Goal: Task Accomplishment & Management: Manage account settings

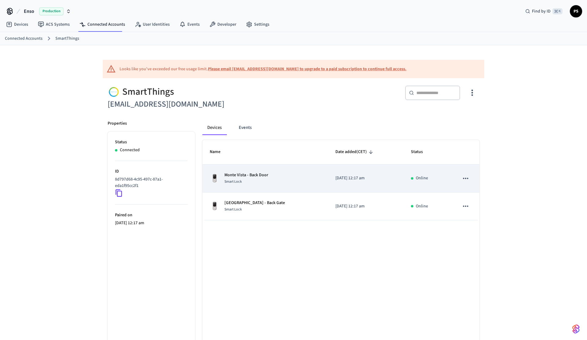
click at [273, 178] on div "Monte Vista - Back Door Smart Lock" at bounding box center [265, 178] width 111 height 13
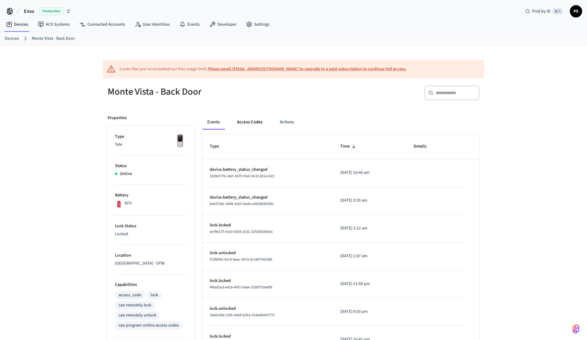
click at [255, 118] on button "Access Codes" at bounding box center [249, 122] width 35 height 15
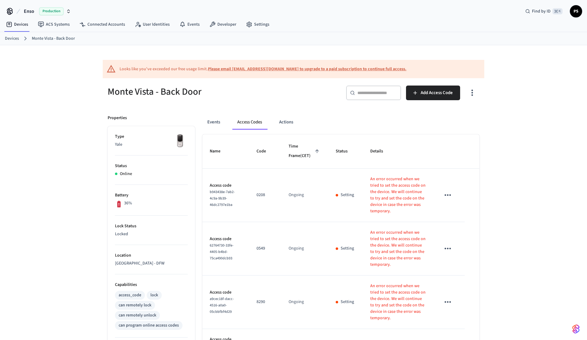
click at [474, 89] on icon "button" at bounding box center [471, 92] width 9 height 9
click at [442, 117] on li "Show unmanaged access codes on device" at bounding box center [433, 118] width 86 height 16
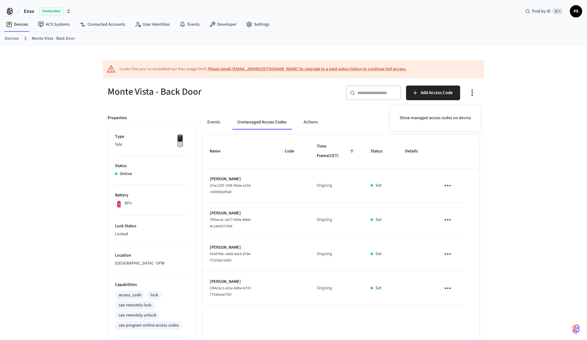
click at [225, 282] on div at bounding box center [293, 170] width 587 height 340
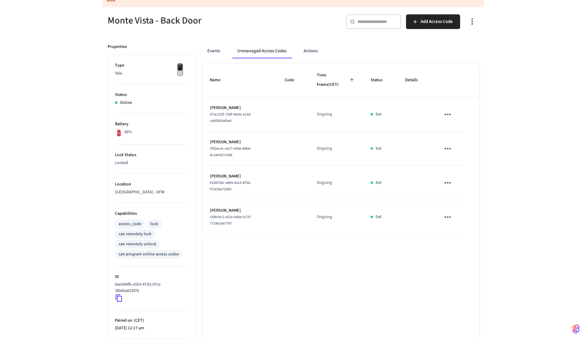
scroll to position [73, 0]
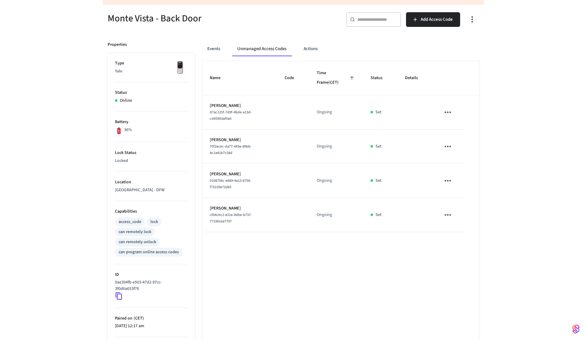
click at [475, 18] on icon "button" at bounding box center [471, 19] width 9 height 9
click at [436, 49] on li "Show managed access codes on device" at bounding box center [435, 45] width 81 height 16
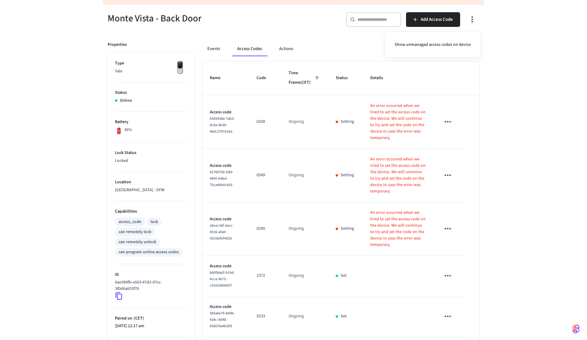
click at [499, 142] on div at bounding box center [293, 170] width 587 height 340
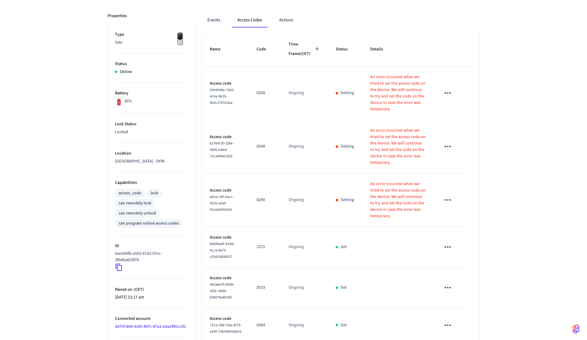
scroll to position [0, 0]
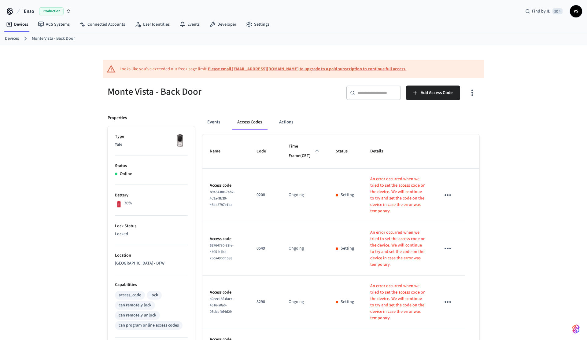
click at [477, 89] on icon "button" at bounding box center [471, 92] width 9 height 9
click at [452, 268] on div at bounding box center [293, 170] width 587 height 340
click at [448, 249] on icon "sticky table" at bounding box center [447, 248] width 9 height 9
click at [470, 95] on icon "button" at bounding box center [471, 92] width 9 height 9
click at [446, 116] on li "Show unmanaged access codes on device" at bounding box center [433, 118] width 86 height 16
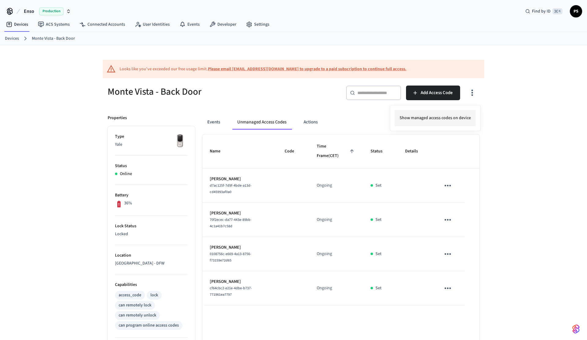
click at [437, 123] on li "Show managed access codes on device" at bounding box center [435, 118] width 81 height 16
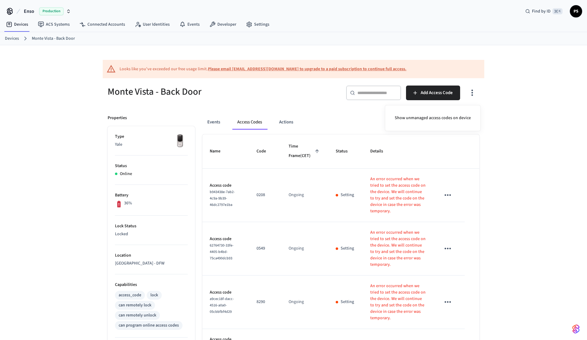
click at [225, 205] on div at bounding box center [293, 170] width 587 height 340
click at [225, 205] on div "b943438e-7ab2-4c9a-9b39-46dc2797e1ba" at bounding box center [226, 198] width 32 height 19
copy span "b943438e-7ab2-4c9a-9b39-46dc2797e1ba"
click at [471, 96] on icon "button" at bounding box center [471, 92] width 9 height 9
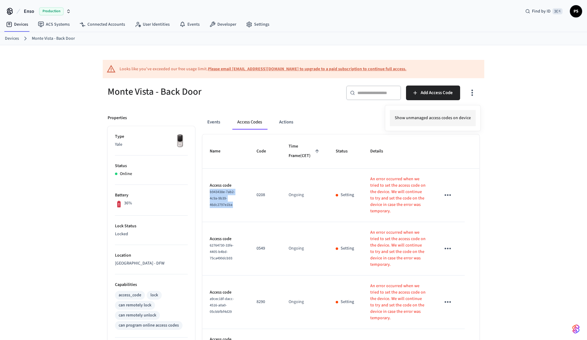
click at [425, 121] on li "Show unmanaged access codes on device" at bounding box center [433, 118] width 86 height 16
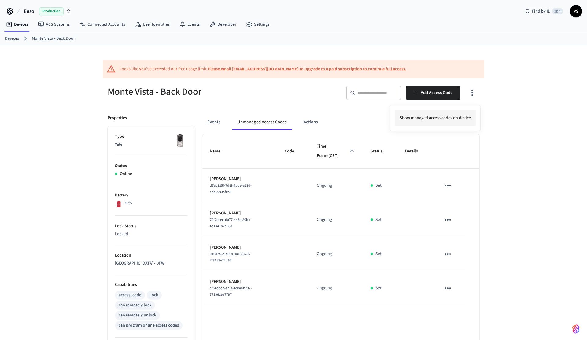
click at [446, 113] on li "Show managed access codes on device" at bounding box center [435, 118] width 81 height 16
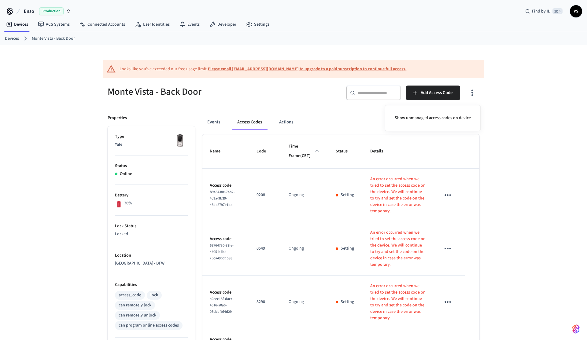
click at [481, 198] on div at bounding box center [293, 170] width 587 height 340
click at [470, 90] on icon "button" at bounding box center [471, 92] width 9 height 9
click at [434, 124] on li "Show unmanaged access codes on device" at bounding box center [433, 118] width 86 height 16
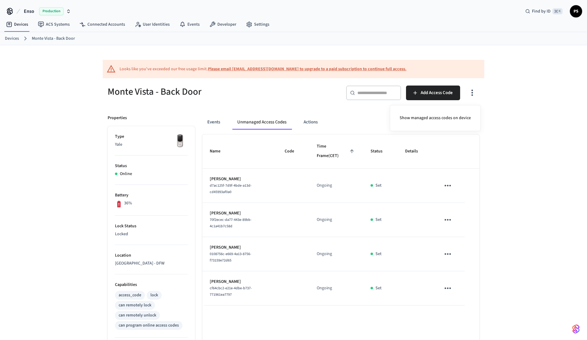
click at [451, 292] on div at bounding box center [293, 170] width 587 height 340
click at [448, 291] on icon "sticky table" at bounding box center [447, 288] width 9 height 9
click at [508, 233] on div at bounding box center [293, 170] width 587 height 340
click at [474, 97] on icon "button" at bounding box center [471, 92] width 9 height 9
click at [442, 117] on li "Show managed access codes on device" at bounding box center [435, 118] width 81 height 16
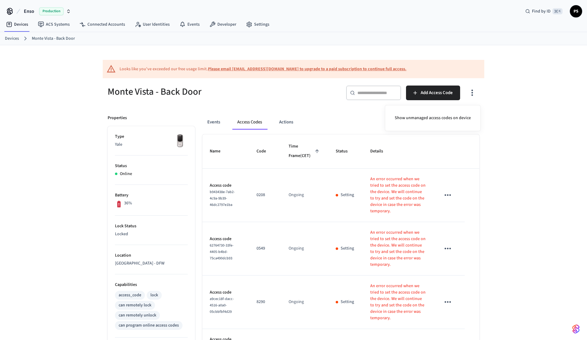
click at [250, 229] on div at bounding box center [293, 170] width 587 height 340
click at [177, 68] on div "Looks like you've exceeded our free usage limit. Please email support@getseam.c…" at bounding box center [263, 69] width 287 height 6
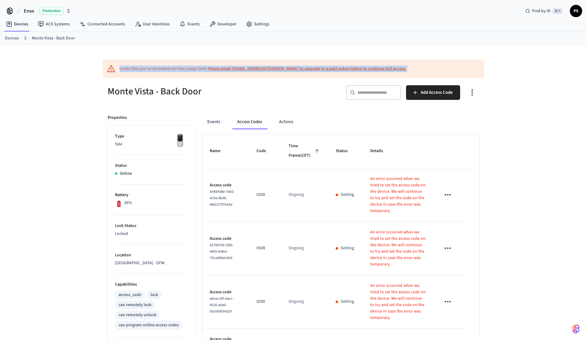
scroll to position [2, 0]
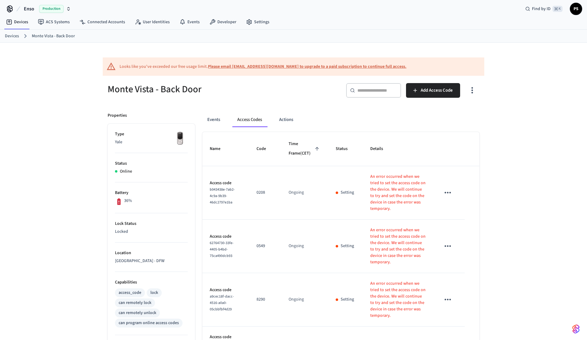
click at [245, 101] on div "Monte Vista - Back Door" at bounding box center [195, 89] width 190 height 27
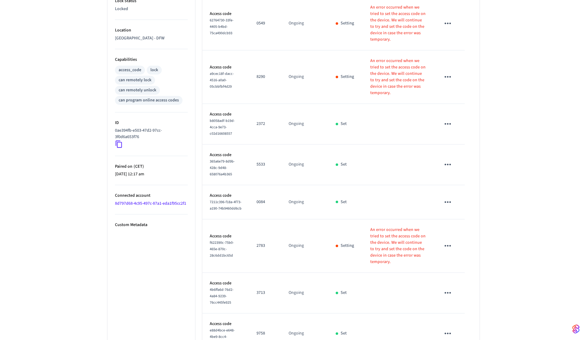
scroll to position [261, 0]
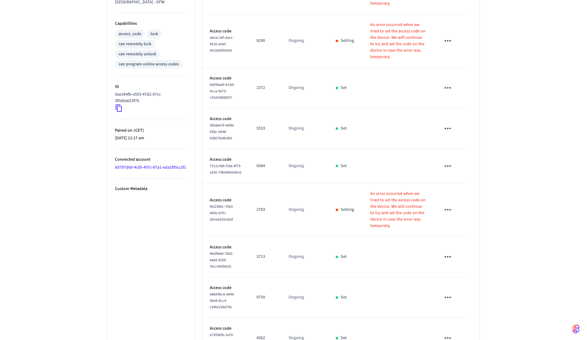
click at [264, 207] on p "2783" at bounding box center [264, 210] width 17 height 6
click at [291, 189] on td "Ongoing" at bounding box center [304, 209] width 47 height 53
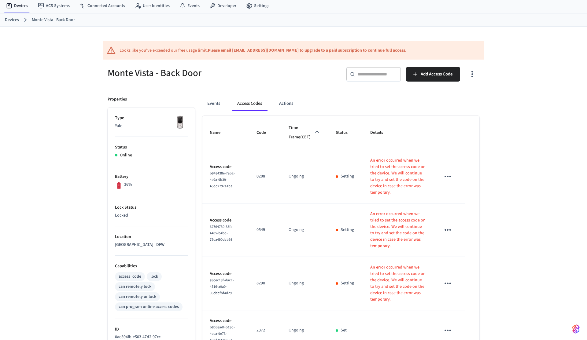
scroll to position [20, 0]
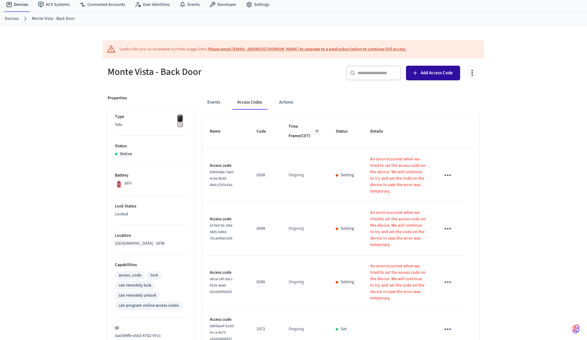
click at [426, 79] on button "Add Access Code" at bounding box center [433, 73] width 54 height 15
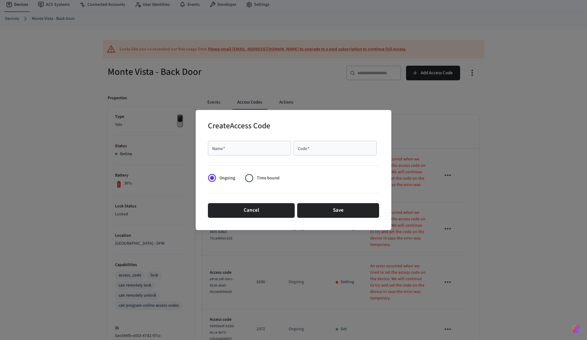
click at [264, 145] on input "Name   *" at bounding box center [250, 148] width 76 height 6
type input "****"
type input "**********"
type input "****"
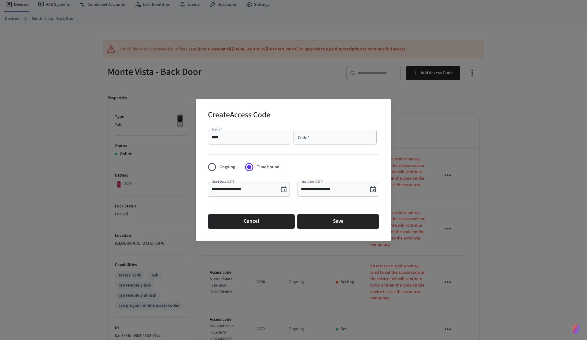
click at [319, 140] on input "Code   *" at bounding box center [335, 137] width 76 height 6
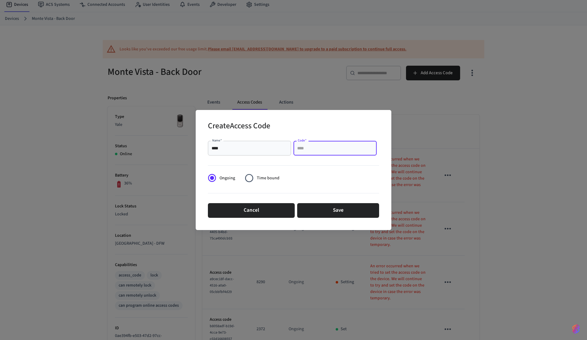
click at [324, 146] on input "Code   *" at bounding box center [335, 148] width 76 height 6
type input "*****"
click at [346, 206] on button "Save" at bounding box center [338, 210] width 82 height 15
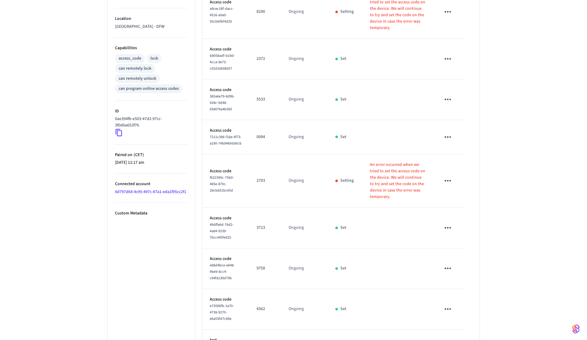
scroll to position [249, 0]
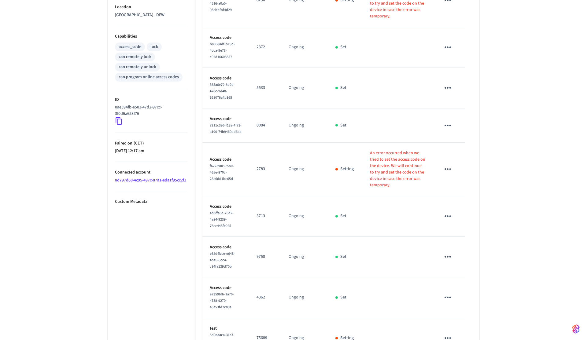
click at [223, 333] on span "5d0eaaca-31a7-4250-a53c-be1ee754c902" at bounding box center [222, 342] width 25 height 18
click at [446, 334] on icon "sticky table" at bounding box center [447, 338] width 9 height 9
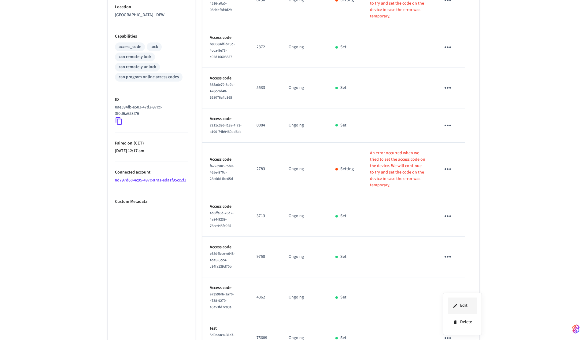
click at [463, 301] on li "Edit" at bounding box center [462, 306] width 29 height 17
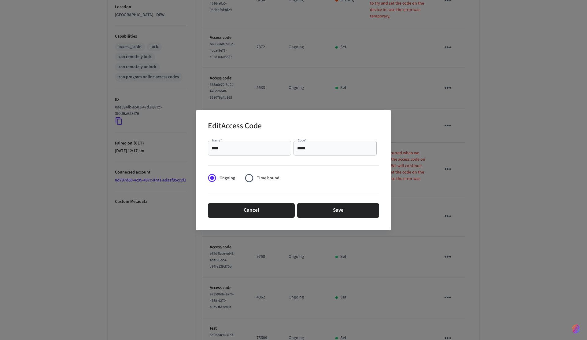
click at [308, 148] on input "*****" at bounding box center [335, 148] width 76 height 6
click at [255, 208] on button "Cancel" at bounding box center [251, 210] width 87 height 15
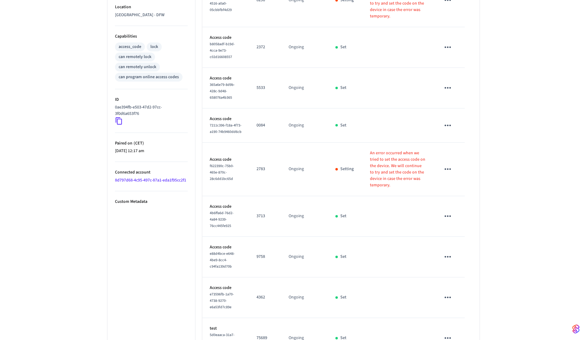
click at [448, 334] on icon "sticky table" at bounding box center [447, 338] width 9 height 9
click at [466, 308] on li "Edit" at bounding box center [462, 306] width 29 height 17
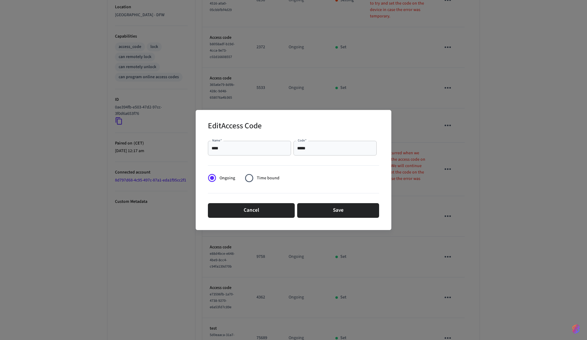
click at [303, 153] on div "***** Code   *" at bounding box center [334, 148] width 83 height 15
type input "****"
click at [324, 210] on button "Save" at bounding box center [338, 210] width 82 height 15
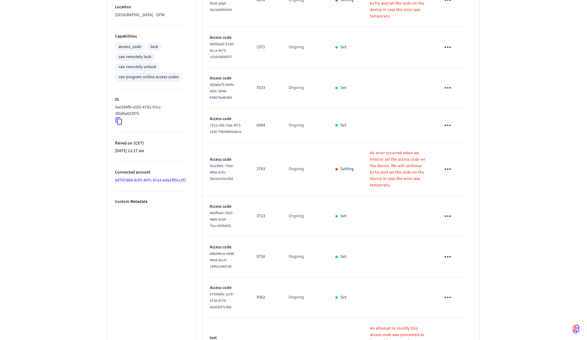
scroll to position [268, 0]
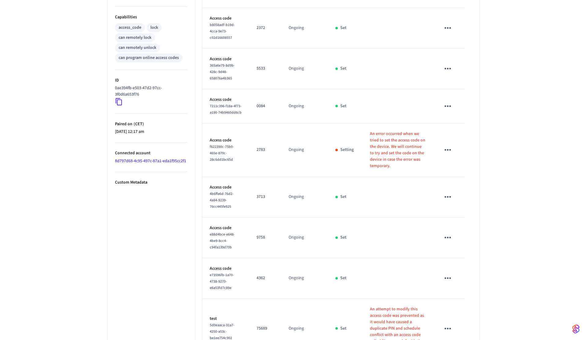
click at [446, 324] on icon "sticky table" at bounding box center [447, 328] width 9 height 9
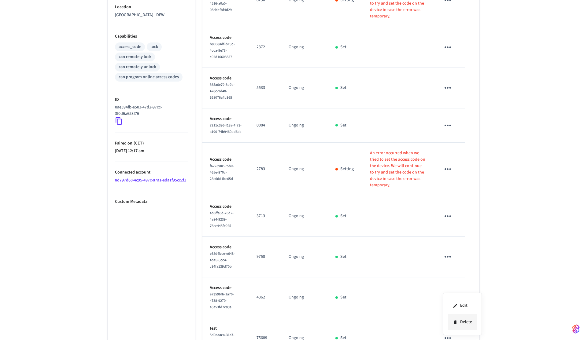
click at [463, 317] on li "Delete" at bounding box center [462, 322] width 29 height 16
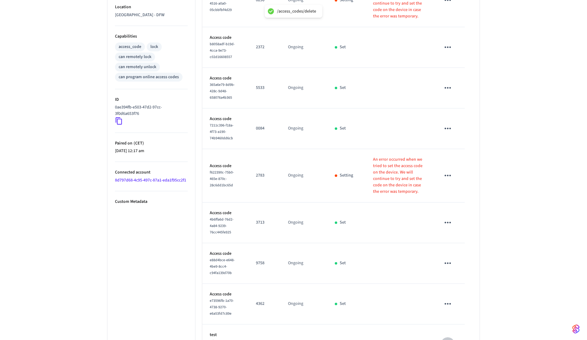
click at [448, 340] on icon "sticky table" at bounding box center [447, 344] width 9 height 9
click at [131, 286] on div at bounding box center [293, 170] width 587 height 340
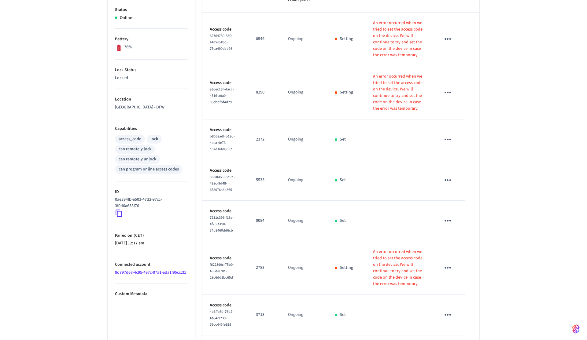
scroll to position [0, 0]
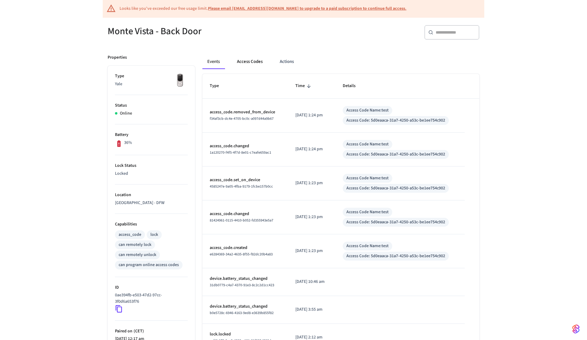
scroll to position [61, 0]
click at [254, 58] on button "Access Codes" at bounding box center [249, 61] width 35 height 15
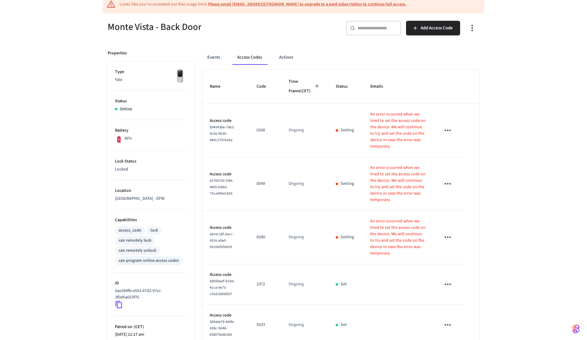
scroll to position [0, 0]
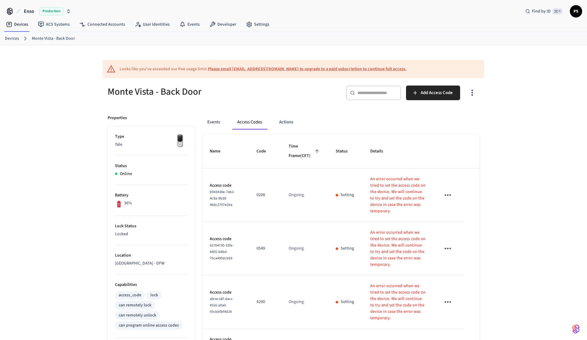
click at [29, 9] on span "Enso" at bounding box center [29, 11] width 10 height 7
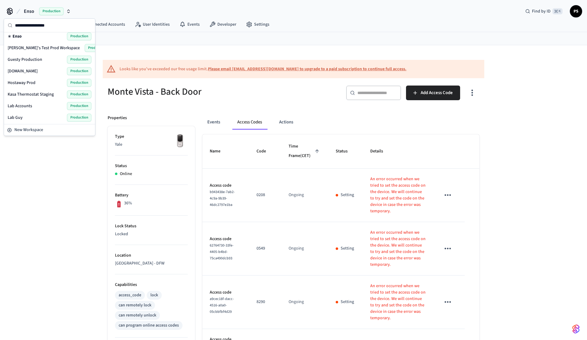
scroll to position [82, 0]
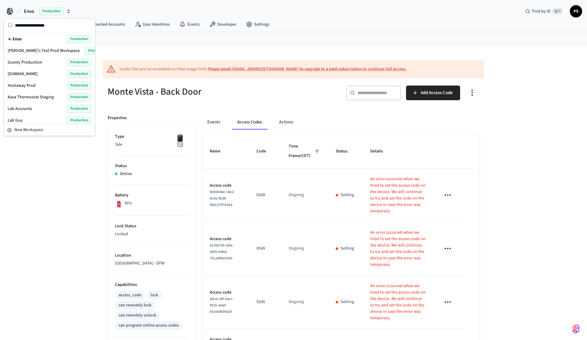
click at [38, 55] on div "Frank's Test Prod Workspace Production" at bounding box center [49, 51] width 89 height 12
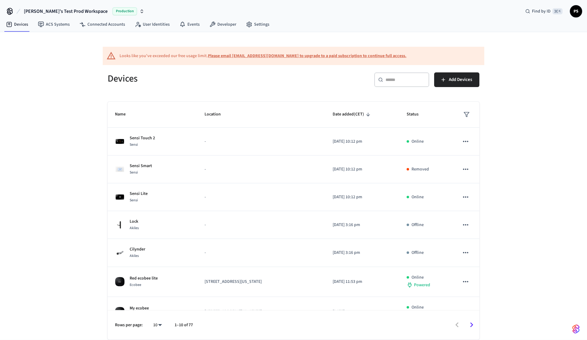
click at [392, 77] on input "text" at bounding box center [405, 80] width 40 height 6
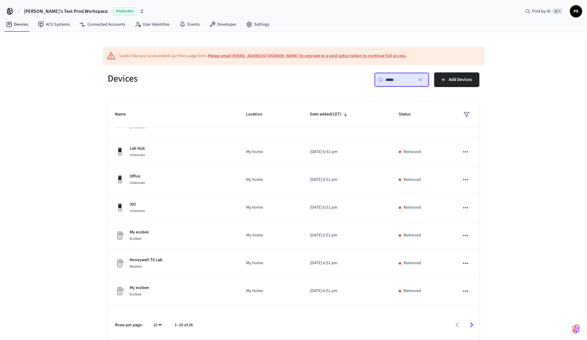
scroll to position [96, 0]
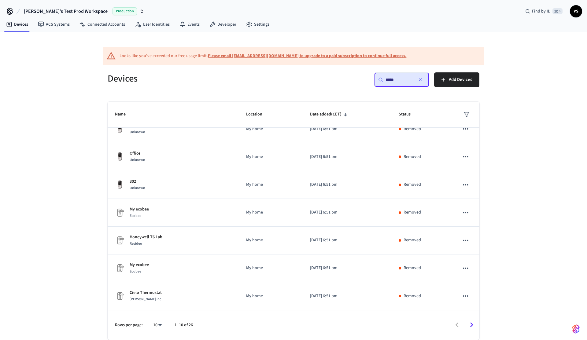
type input "*****"
click at [475, 324] on icon "Go to next page" at bounding box center [471, 324] width 9 height 9
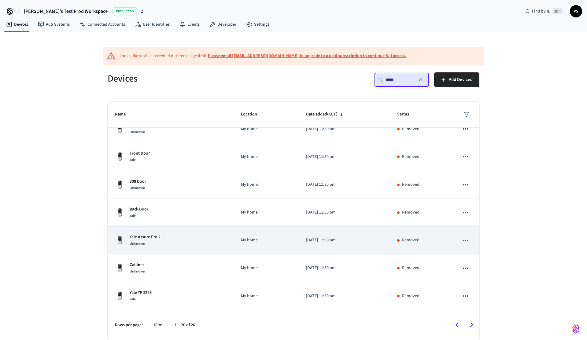
scroll to position [0, 0]
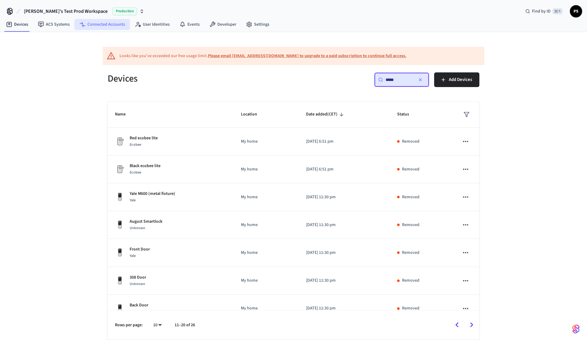
click at [91, 24] on link "Connected Accounts" at bounding box center [102, 24] width 55 height 11
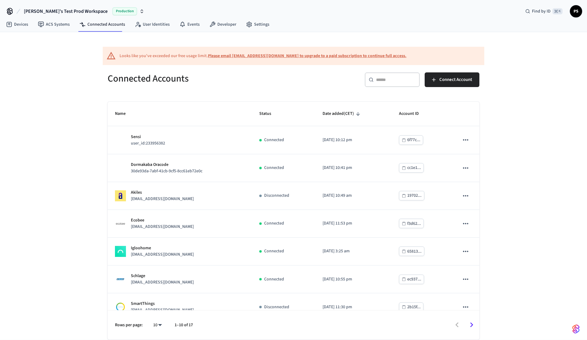
click at [380, 82] on input "text" at bounding box center [396, 80] width 40 height 6
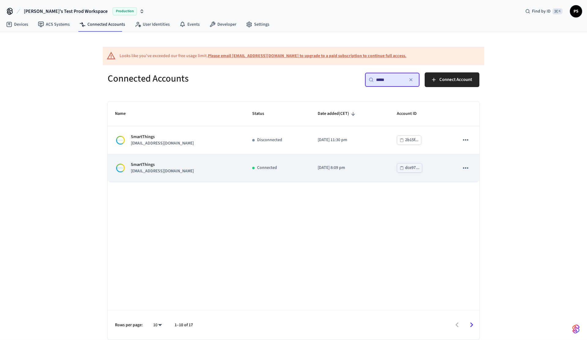
type input "*****"
click at [236, 163] on td "SmartThings eng.integration@getseam.com" at bounding box center [176, 168] width 137 height 28
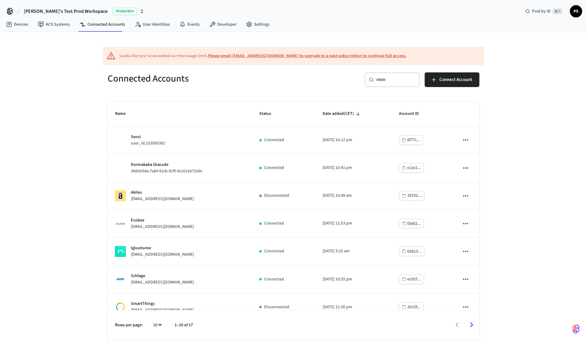
click at [50, 12] on span "Frank's Test Prod Workspace" at bounding box center [66, 11] width 84 height 7
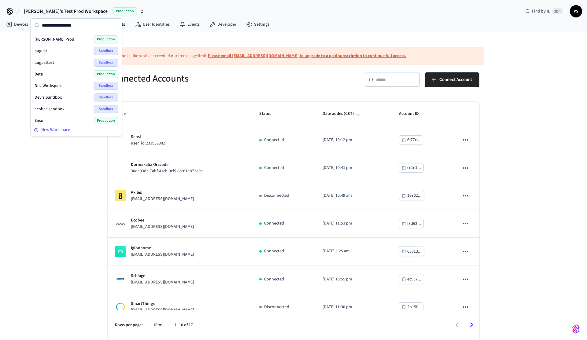
click at [61, 133] on span "New Workspace" at bounding box center [55, 130] width 29 height 6
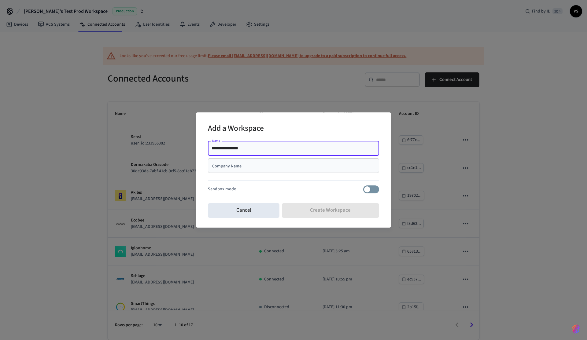
type input "**********"
click at [284, 163] on input "Company Name" at bounding box center [294, 166] width 164 height 6
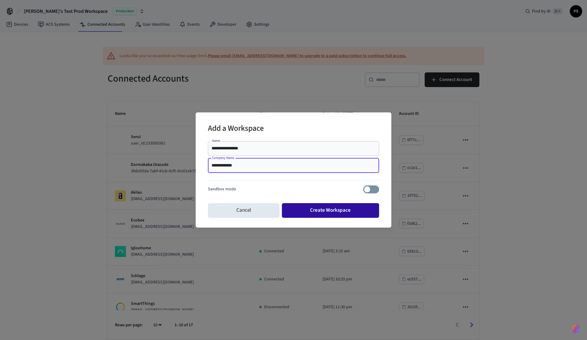
type input "**********"
click at [328, 216] on button "Create Workspace" at bounding box center [331, 210] width 98 height 15
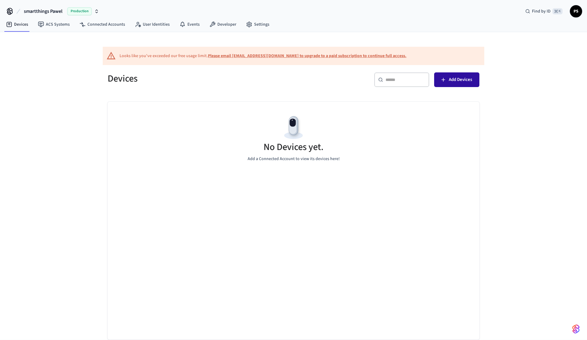
click at [466, 85] on button "Add Devices" at bounding box center [456, 79] width 45 height 15
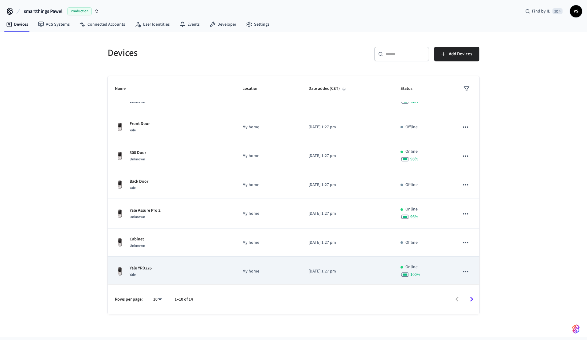
scroll to position [111, 0]
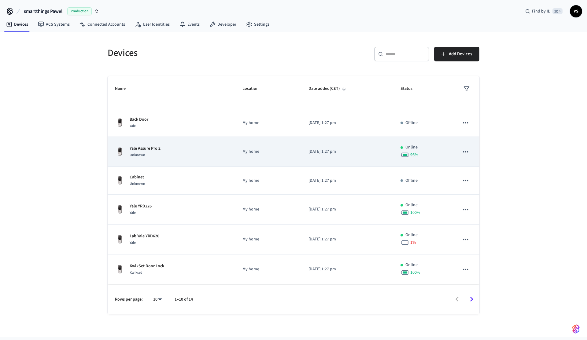
click at [182, 152] on div "Yale Assure Pro 2 Unknown" at bounding box center [171, 152] width 113 height 13
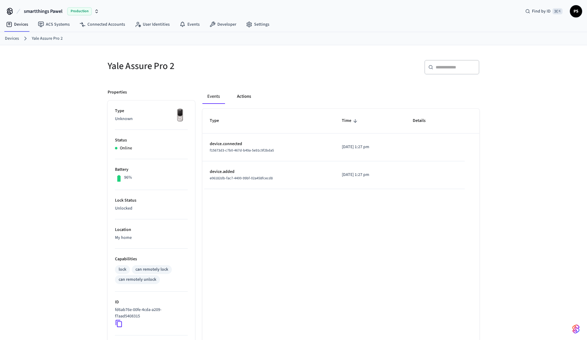
click at [247, 99] on button "Actions" at bounding box center [244, 96] width 24 height 15
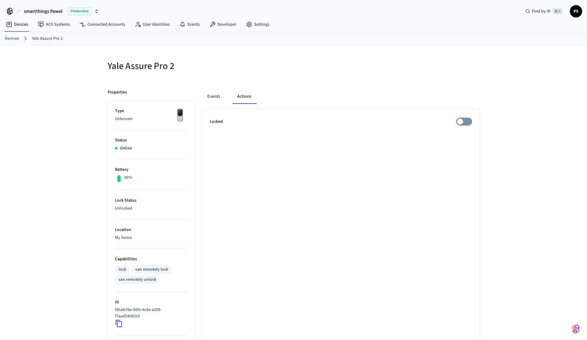
click at [18, 37] on link "Devices" at bounding box center [12, 38] width 14 height 6
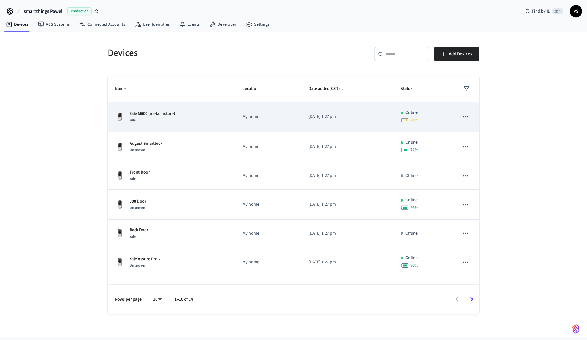
click at [202, 130] on td "Yale M600 (metal fixture) Yale" at bounding box center [171, 117] width 127 height 30
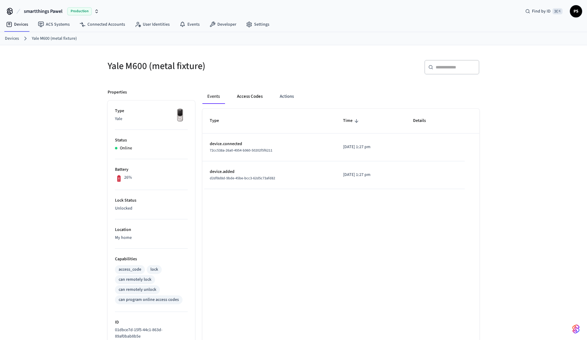
click at [242, 99] on button "Access Codes" at bounding box center [249, 96] width 35 height 15
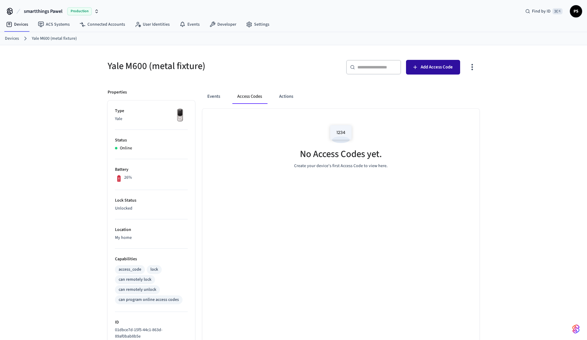
click at [435, 66] on span "Add Access Code" at bounding box center [437, 67] width 32 height 8
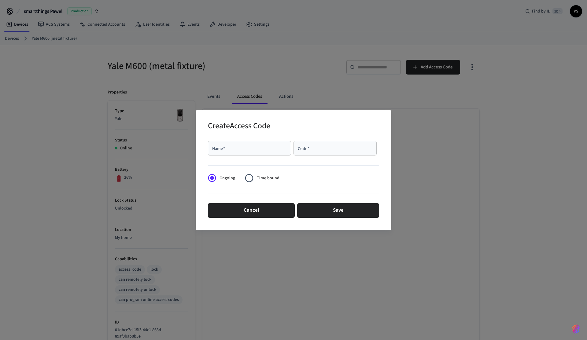
click at [251, 155] on div "Name   *" at bounding box center [249, 148] width 83 height 15
type input "*****"
click at [272, 151] on input "Name   *" at bounding box center [250, 148] width 76 height 6
type input "*****"
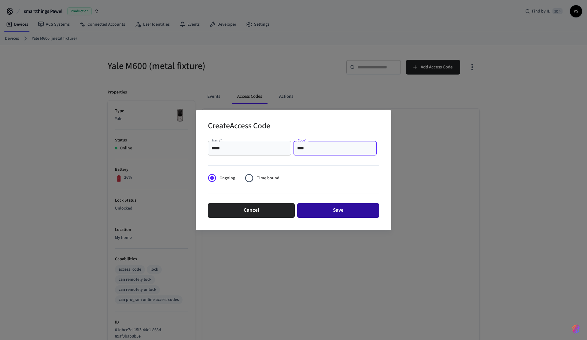
type input "****"
click at [334, 216] on button "Save" at bounding box center [338, 210] width 82 height 15
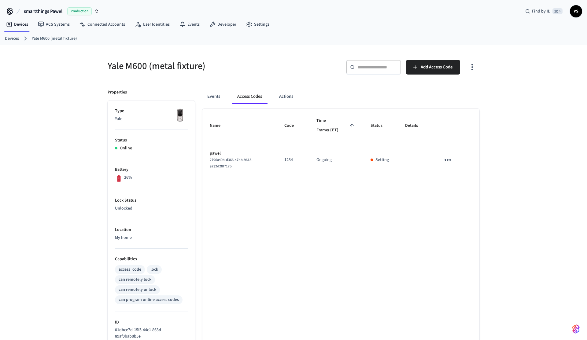
click at [470, 70] on icon "button" at bounding box center [471, 66] width 9 height 9
click at [460, 100] on li "Show unmanaged access codes on device" at bounding box center [433, 92] width 86 height 16
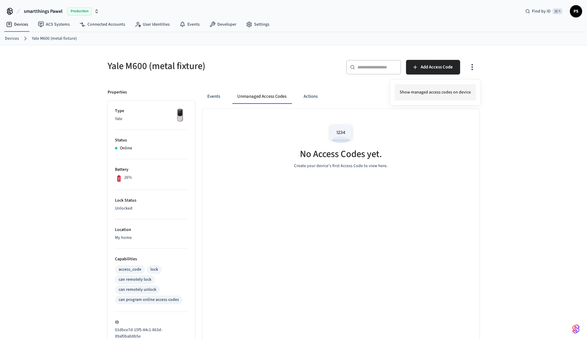
click at [460, 100] on li "Show managed access codes on device" at bounding box center [435, 92] width 81 height 16
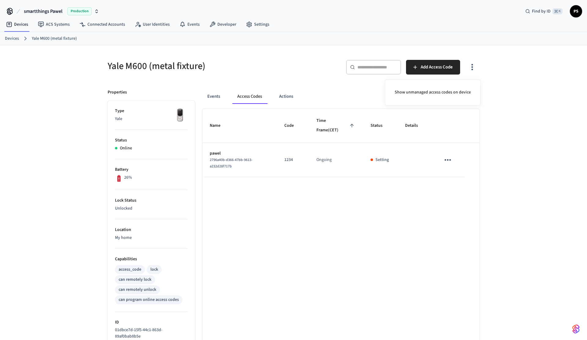
click at [280, 81] on div at bounding box center [293, 170] width 587 height 340
click at [254, 64] on h5 "Yale M600 (metal fixture)" at bounding box center [199, 66] width 182 height 13
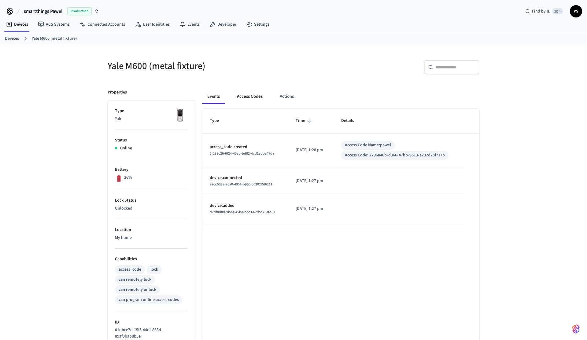
click at [249, 98] on button "Access Codes" at bounding box center [249, 96] width 35 height 15
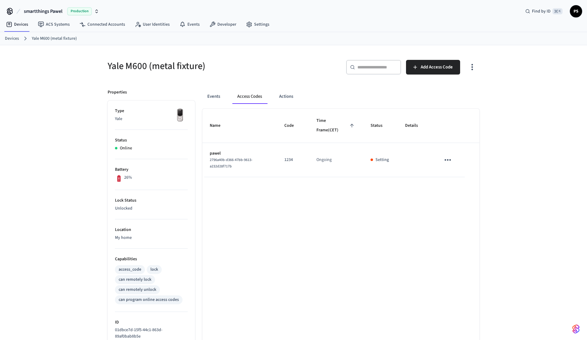
click at [471, 72] on button "button" at bounding box center [472, 67] width 14 height 24
click at [423, 94] on li "Show unmanaged access codes on device" at bounding box center [433, 92] width 86 height 16
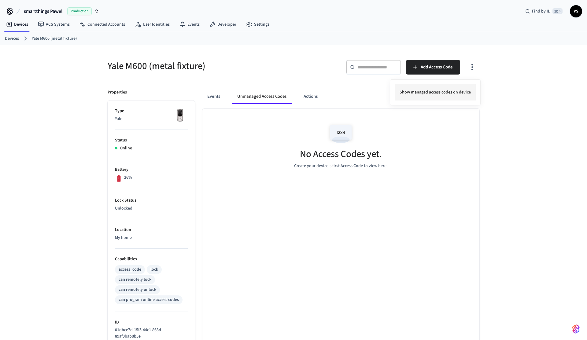
click at [446, 90] on li "Show managed access codes on device" at bounding box center [435, 92] width 81 height 16
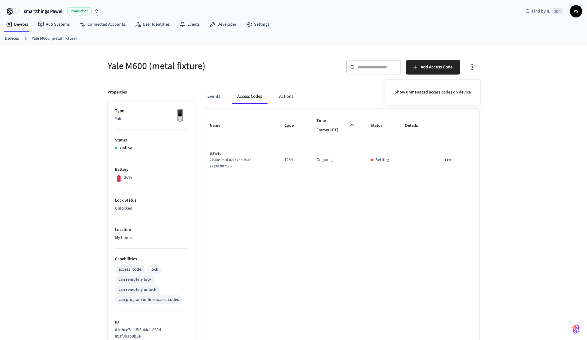
click at [386, 161] on div at bounding box center [293, 170] width 587 height 340
click at [271, 77] on div "Yale M600 (metal fixture)" at bounding box center [195, 66] width 190 height 27
click at [39, 6] on button "smartthings Pawel Production" at bounding box center [61, 11] width 79 height 13
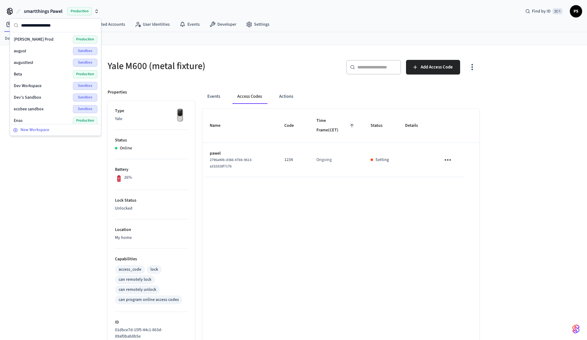
click at [53, 133] on div "New Workspace" at bounding box center [55, 130] width 85 height 6
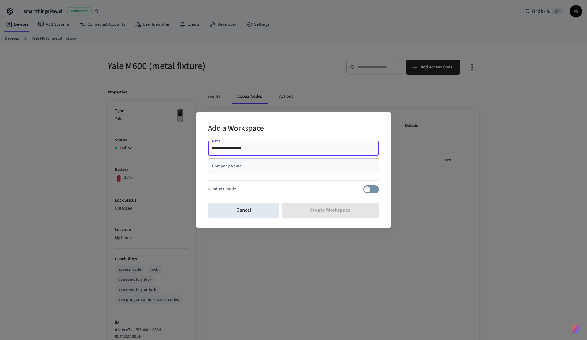
type input "**********"
click at [306, 158] on div "**********" at bounding box center [293, 149] width 171 height 17
click at [304, 166] on input "Company Name" at bounding box center [294, 166] width 164 height 6
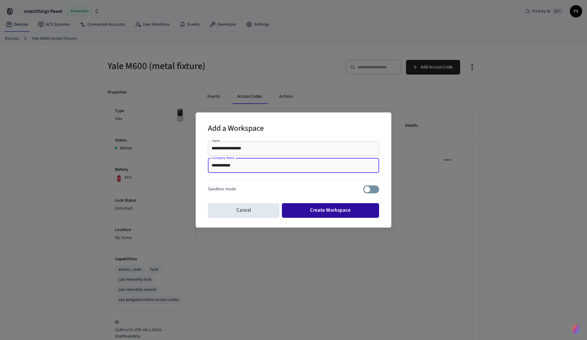
type input "**********"
click at [352, 215] on button "Create Workspace" at bounding box center [331, 210] width 98 height 15
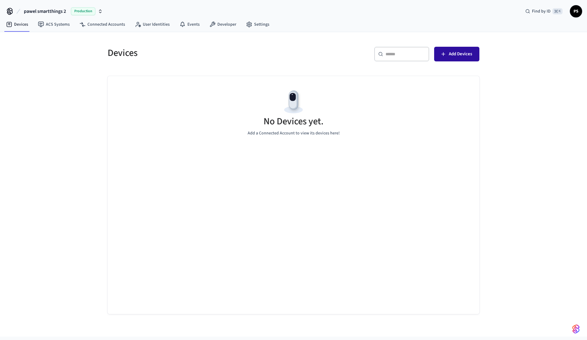
click at [455, 53] on span "Add Devices" at bounding box center [460, 54] width 23 height 8
click at [29, 9] on span "pawel smartthings 2" at bounding box center [45, 11] width 42 height 7
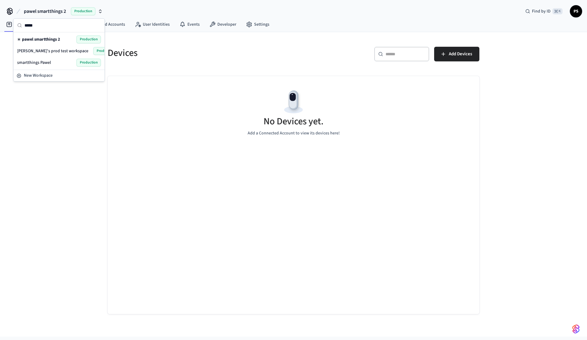
type input "*****"
click at [42, 64] on span "smartthings Pawel" at bounding box center [34, 63] width 34 height 6
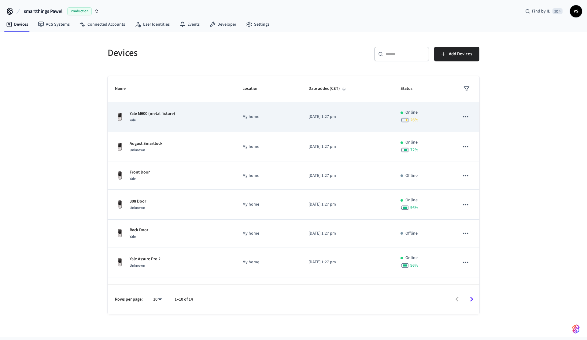
click at [195, 123] on td "Yale M600 (metal fixture) Yale" at bounding box center [171, 117] width 127 height 30
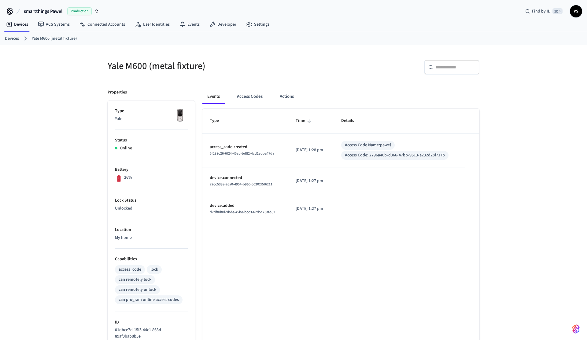
click at [247, 104] on div "Events Access Codes Actions" at bounding box center [340, 99] width 277 height 20
click at [252, 95] on button "Access Codes" at bounding box center [249, 96] width 35 height 15
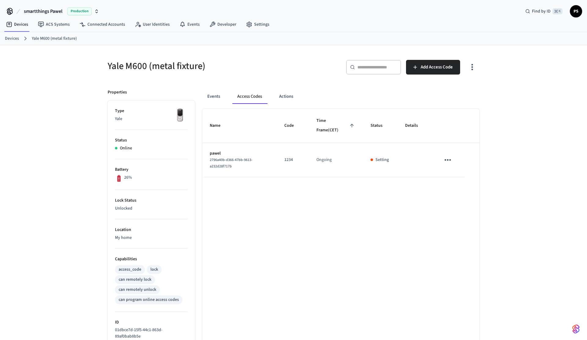
click at [442, 162] on button "sticky table" at bounding box center [447, 160] width 14 height 14
click at [209, 163] on div at bounding box center [293, 170] width 587 height 340
click at [209, 163] on td "pawel 2796a40b-d366-47bb-9613-a232d28f717b" at bounding box center [239, 160] width 75 height 34
copy span "2796a40b-d366-47bb-9613-a232d28f717b"
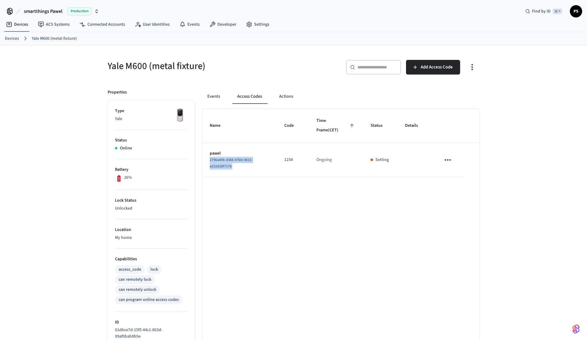
click at [477, 68] on button "button" at bounding box center [472, 67] width 14 height 24
click at [441, 94] on li "Show unmanaged access codes on device" at bounding box center [433, 92] width 86 height 16
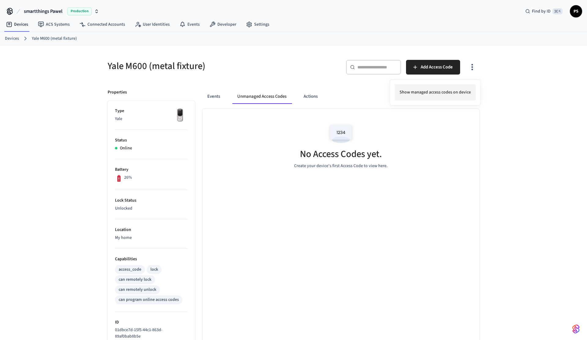
click at [399, 96] on li "Show managed access codes on device" at bounding box center [435, 92] width 81 height 16
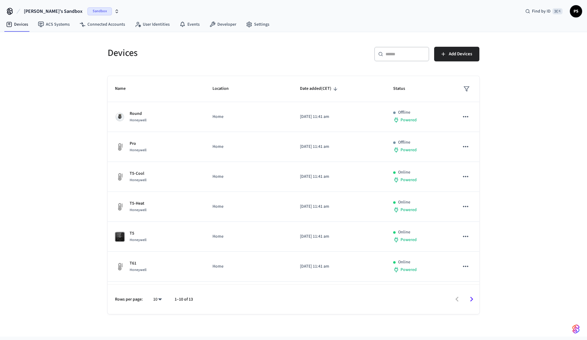
click at [26, 11] on span "[PERSON_NAME]'s Sandbox" at bounding box center [53, 11] width 59 height 7
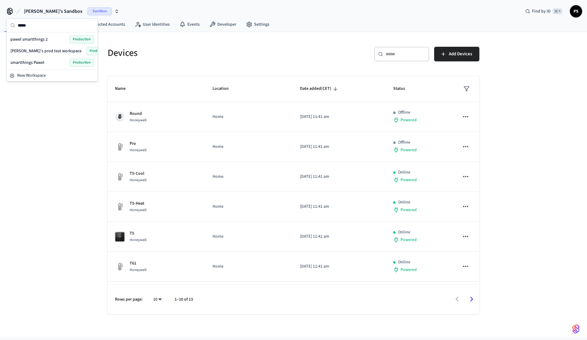
type input "*****"
click at [40, 40] on span "pawel smartthings 2" at bounding box center [28, 39] width 37 height 6
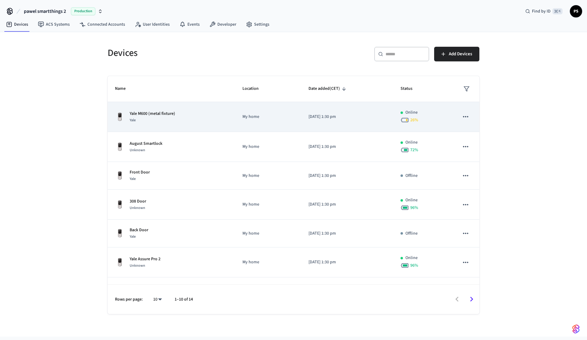
click at [224, 132] on td "Yale M600 (metal fixture) Yale" at bounding box center [171, 117] width 127 height 30
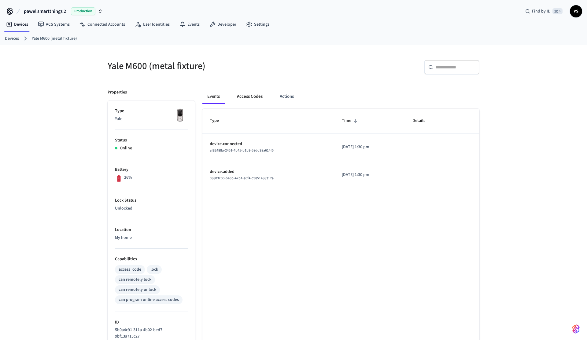
click at [241, 92] on button "Access Codes" at bounding box center [249, 96] width 35 height 15
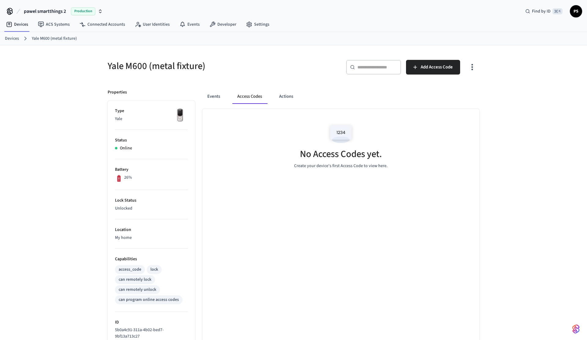
click at [477, 70] on icon "button" at bounding box center [471, 66] width 9 height 9
click at [454, 96] on li "Show unmanaged access codes on device" at bounding box center [433, 92] width 86 height 16
click at [432, 94] on li "Show managed access codes on device" at bounding box center [435, 92] width 81 height 16
click at [432, 94] on li "Show unmanaged access codes on device" at bounding box center [433, 92] width 86 height 16
click at [411, 90] on li "Show managed access codes on device" at bounding box center [435, 92] width 81 height 16
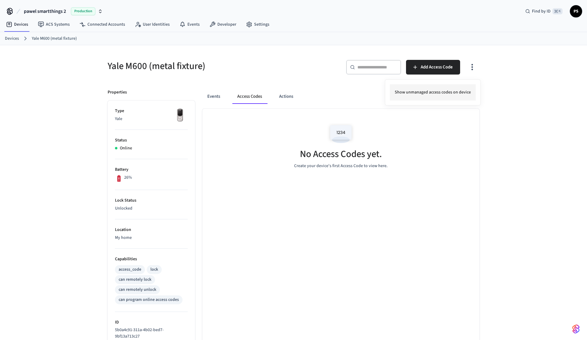
click at [411, 90] on li "Show unmanaged access codes on device" at bounding box center [433, 92] width 86 height 16
click at [411, 90] on li "Show managed access codes on device" at bounding box center [435, 92] width 81 height 16
click at [411, 90] on li "Show unmanaged access codes on device" at bounding box center [433, 92] width 86 height 16
click at [411, 90] on li "Show managed access codes on device" at bounding box center [435, 92] width 81 height 16
click at [438, 66] on div at bounding box center [293, 170] width 587 height 340
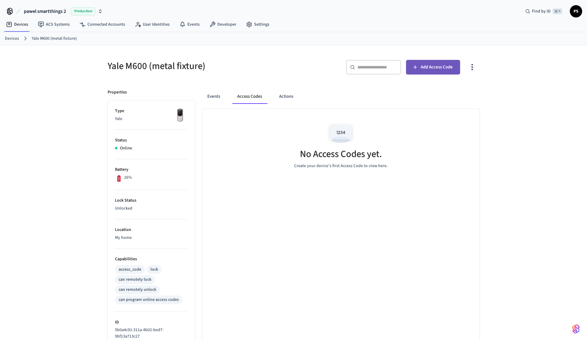
click at [427, 63] on button "Add Access Code" at bounding box center [433, 67] width 54 height 15
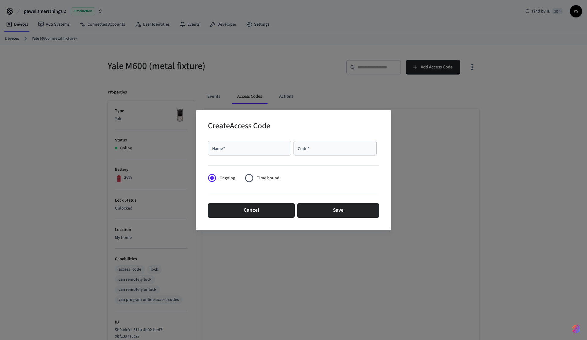
click at [246, 151] on input "Name   *" at bounding box center [250, 148] width 76 height 6
type input "***"
type input "****"
click at [329, 216] on button "Save" at bounding box center [338, 210] width 82 height 15
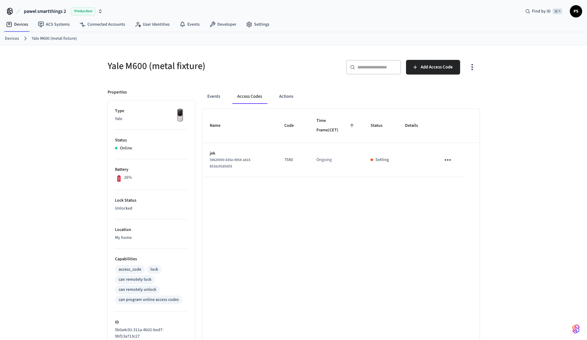
click at [211, 160] on span "59620000-835e-4954-a423-853a19185d03" at bounding box center [231, 163] width 42 height 12
copy span "59620000-835e-4954-a423-853a19185d03"
click at [422, 71] on button "Add Access Code" at bounding box center [433, 67] width 54 height 15
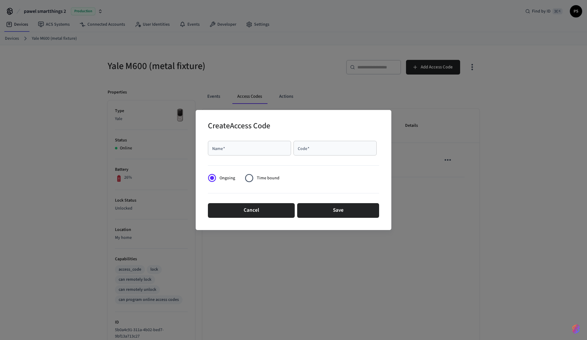
click at [262, 150] on input "Name   *" at bounding box center [250, 148] width 76 height 6
type input "*********"
type input "****"
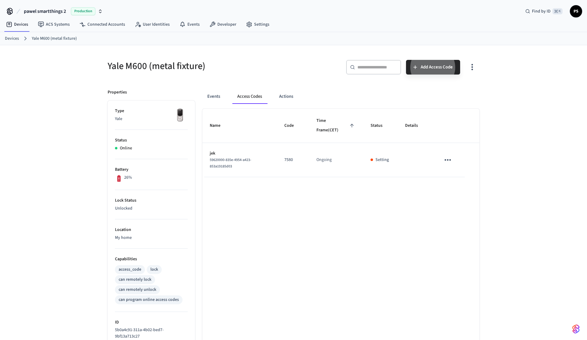
click at [448, 163] on icon "sticky table" at bounding box center [447, 159] width 9 height 9
click at [457, 172] on li "Edit" at bounding box center [462, 178] width 29 height 17
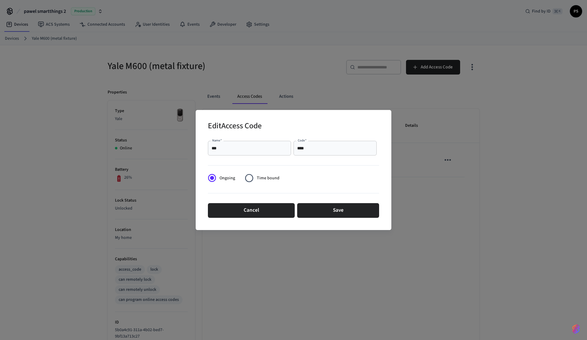
click at [311, 151] on input "****" at bounding box center [335, 148] width 76 height 6
type input "****"
click at [326, 207] on button "Save" at bounding box center [338, 210] width 82 height 15
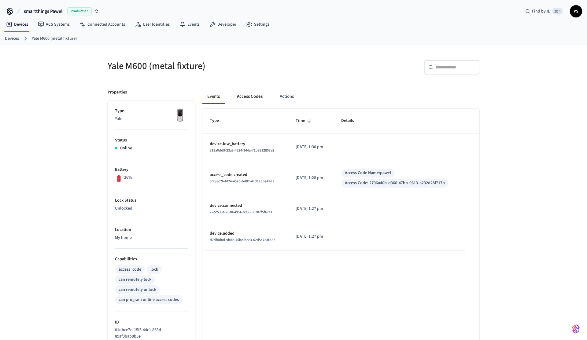
click at [232, 99] on button "Access Codes" at bounding box center [249, 96] width 35 height 15
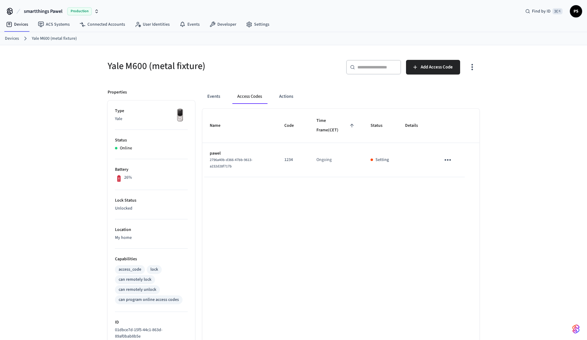
click at [471, 70] on icon "button" at bounding box center [471, 66] width 9 height 9
click at [434, 94] on li "Show unmanaged access codes on device" at bounding box center [433, 92] width 86 height 16
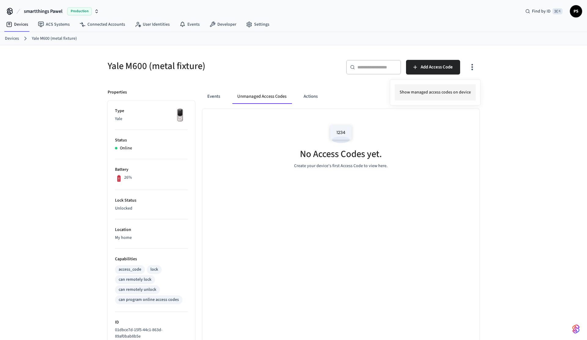
click at [434, 94] on li "Show managed access codes on device" at bounding box center [435, 92] width 81 height 16
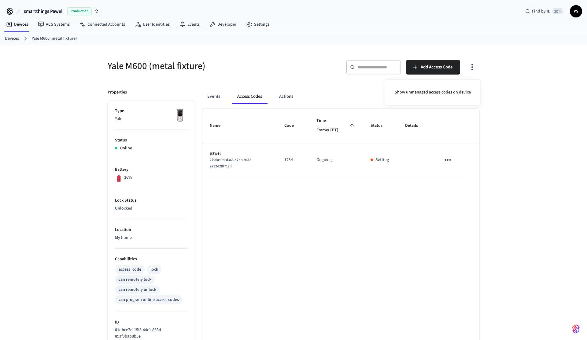
click at [450, 156] on div at bounding box center [293, 170] width 587 height 340
click at [448, 162] on icon "sticky table" at bounding box center [447, 159] width 9 height 9
click at [462, 184] on li "Edit" at bounding box center [462, 178] width 29 height 17
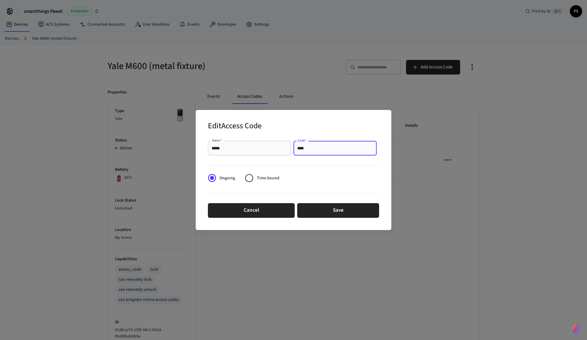
click at [319, 147] on input "****" at bounding box center [335, 148] width 76 height 6
type input "****"
click at [332, 213] on button "Save" at bounding box center [338, 210] width 82 height 15
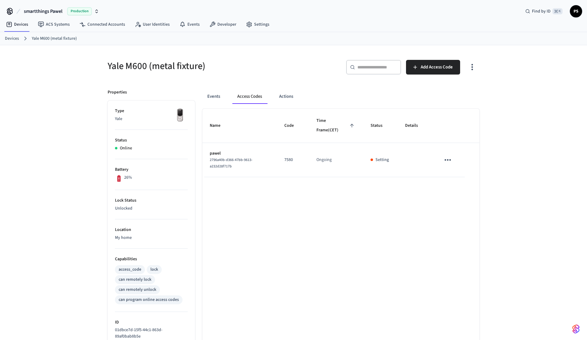
click at [332, 213] on div "Name Code Time Frame (CET) Status Details pawel 2796a40b-d366-47bb-9613-a232d28…" at bounding box center [340, 273] width 277 height 328
click at [477, 74] on button "button" at bounding box center [472, 67] width 14 height 24
click at [448, 92] on li "Show unmanaged access codes on device" at bounding box center [433, 92] width 86 height 16
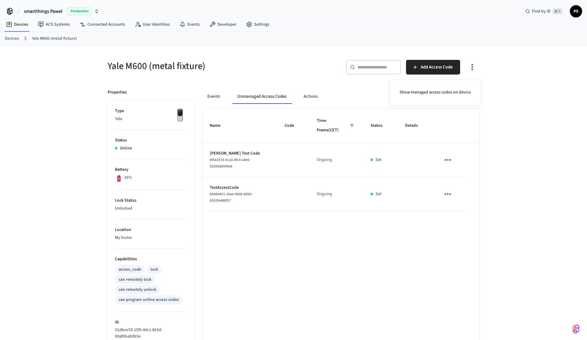
click at [228, 161] on div at bounding box center [293, 170] width 587 height 340
click at [228, 161] on span "8f56357d-0ca3-4fc4-a4e9-52d938d545e6" at bounding box center [230, 163] width 41 height 12
click at [219, 195] on span "bb684411-18ae-4b66-889d-b552fe488f57" at bounding box center [231, 198] width 43 height 12
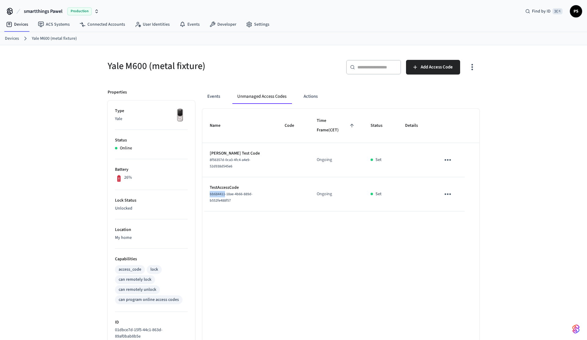
click at [219, 195] on span "bb684411-18ae-4b66-889d-b552fe488f57" at bounding box center [231, 198] width 43 height 12
click at [300, 135] on th "Code" at bounding box center [293, 126] width 32 height 34
click at [475, 71] on icon "button" at bounding box center [471, 66] width 9 height 9
click at [451, 96] on li "Show managed access codes on device" at bounding box center [435, 92] width 81 height 16
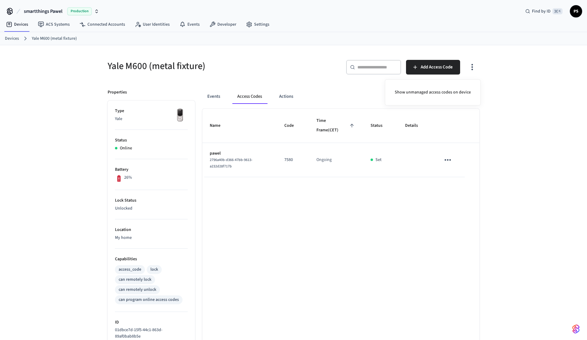
click at [304, 81] on div at bounding box center [293, 170] width 587 height 340
